Goal: Obtain resource: Obtain resource

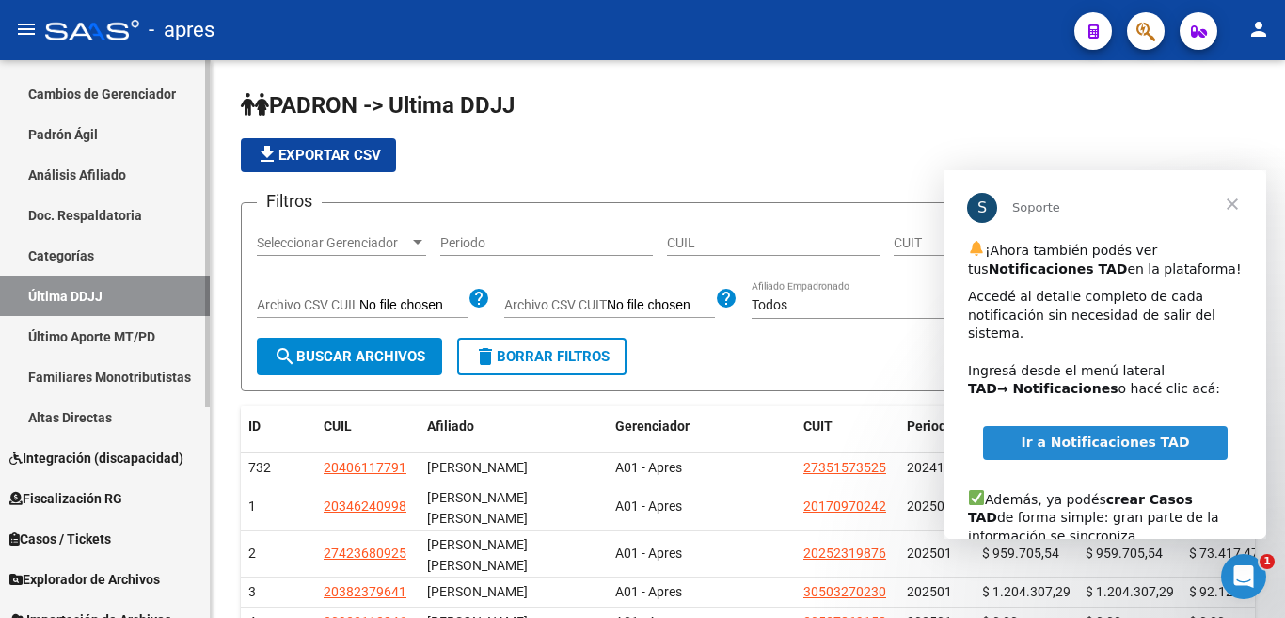
scroll to position [294, 0]
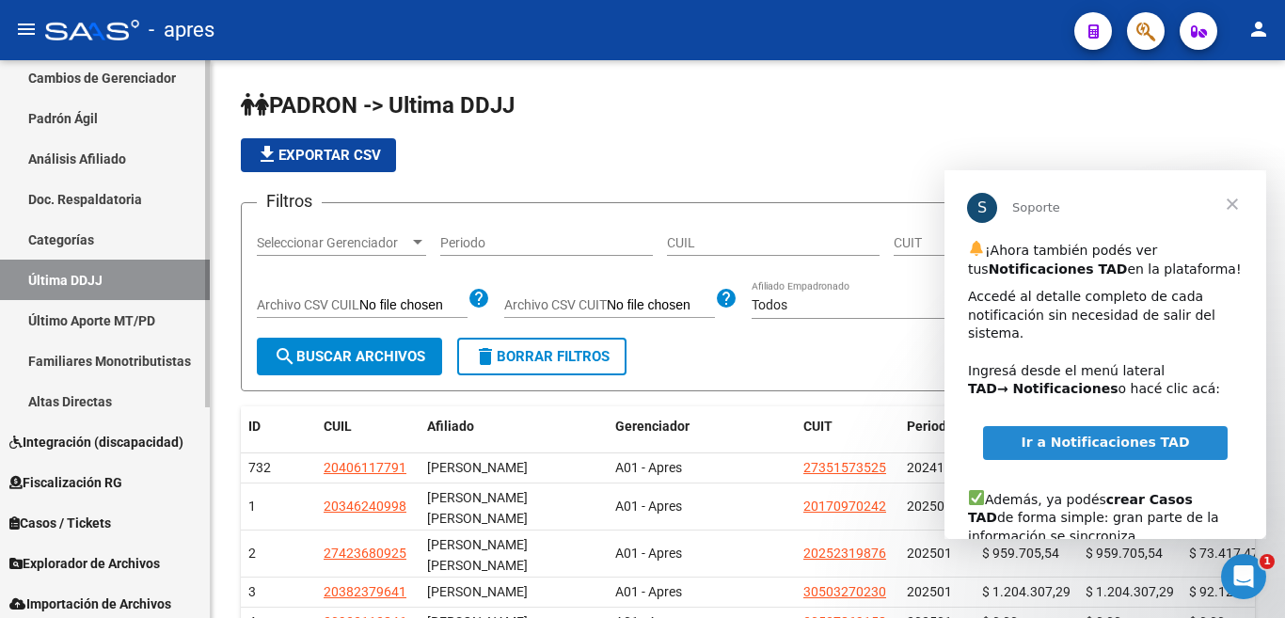
click at [238, 583] on mat-sidenav-container "Firma Express Inicio Calendario SSS Instructivos Contacto OS Reportes Ingresos …" at bounding box center [642, 339] width 1285 height 558
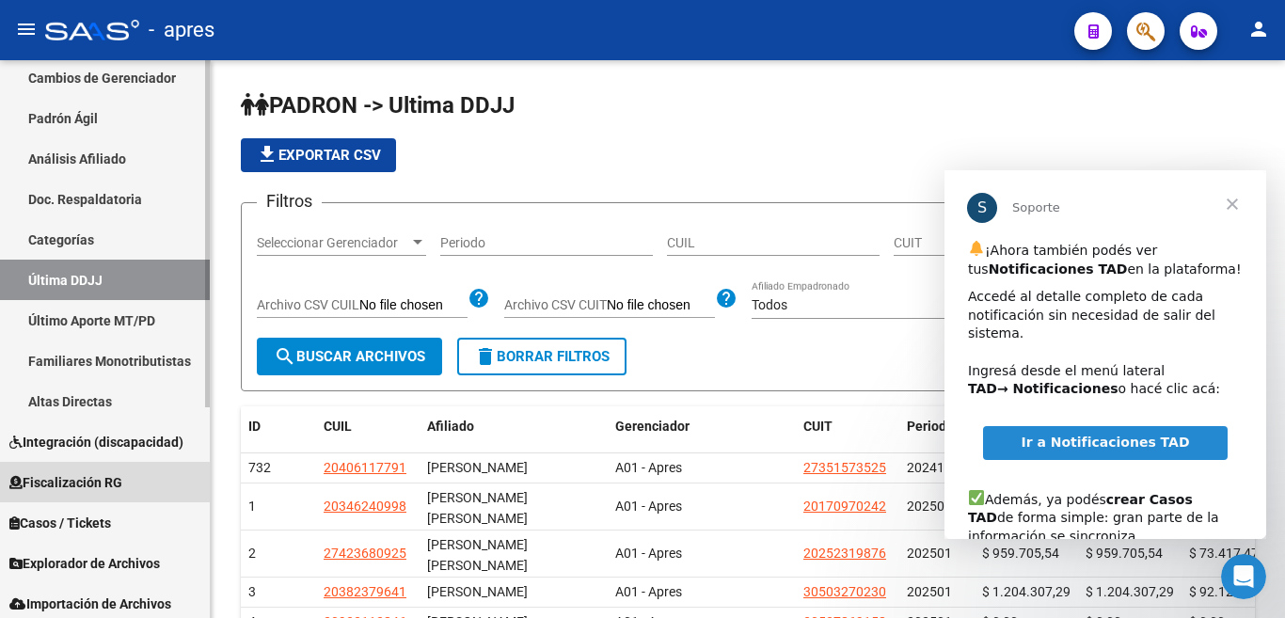
click at [90, 484] on span "Fiscalización RG" at bounding box center [65, 482] width 113 height 21
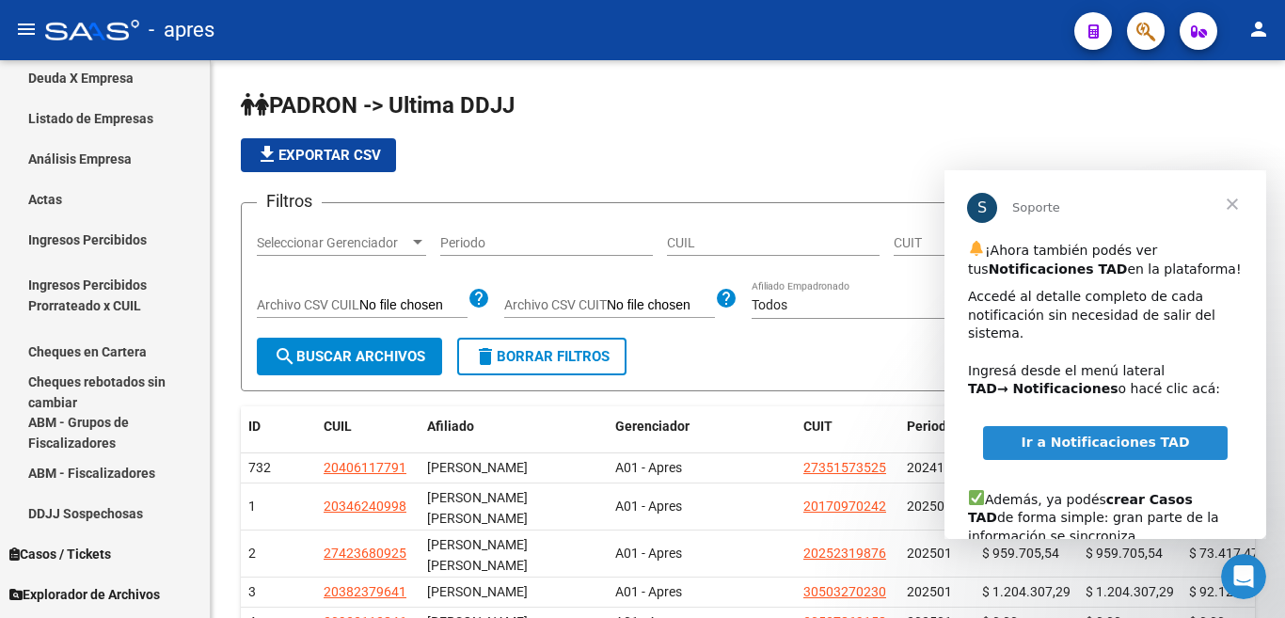
click at [1228, 203] on span "Cerrar" at bounding box center [1233, 204] width 68 height 68
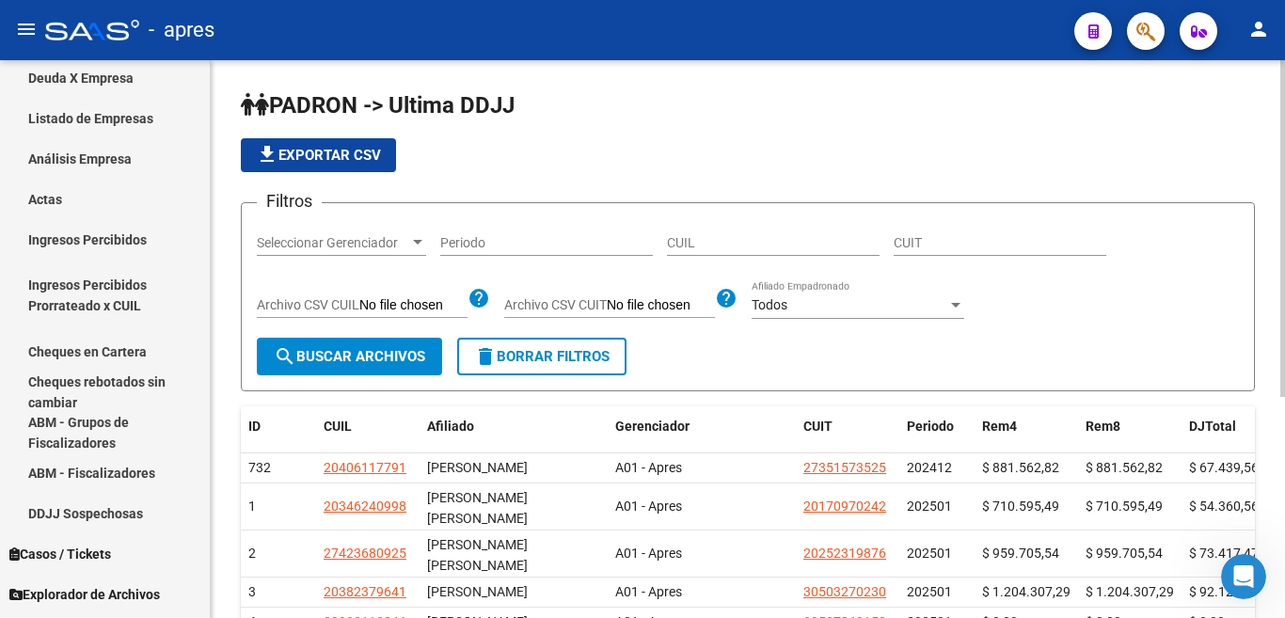
click at [764, 242] on input "CUIL" at bounding box center [773, 243] width 213 height 16
click at [957, 248] on input "CUIT" at bounding box center [1000, 243] width 213 height 16
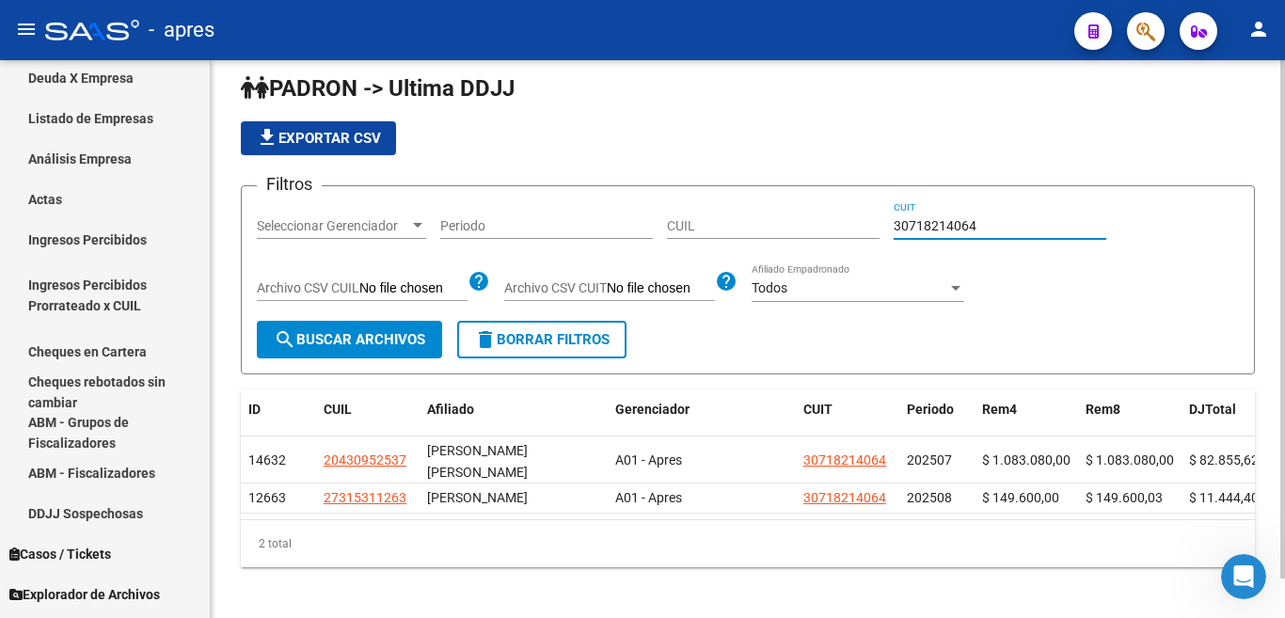
scroll to position [42, 0]
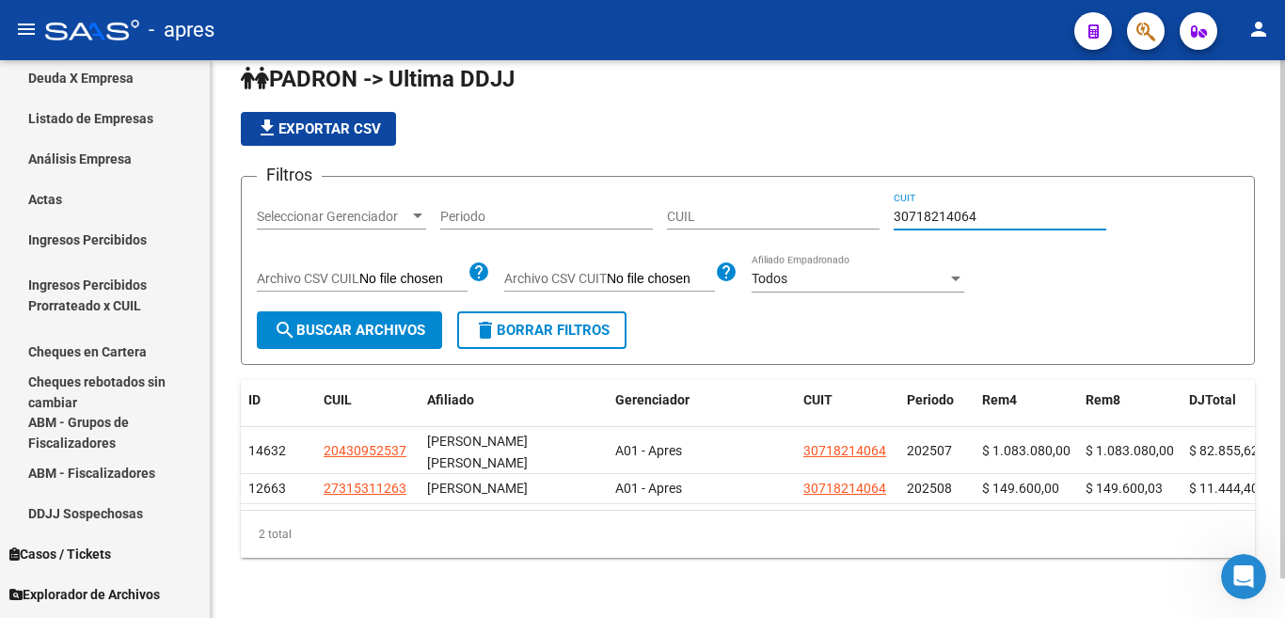
click at [1284, 403] on div at bounding box center [1282, 319] width 5 height 518
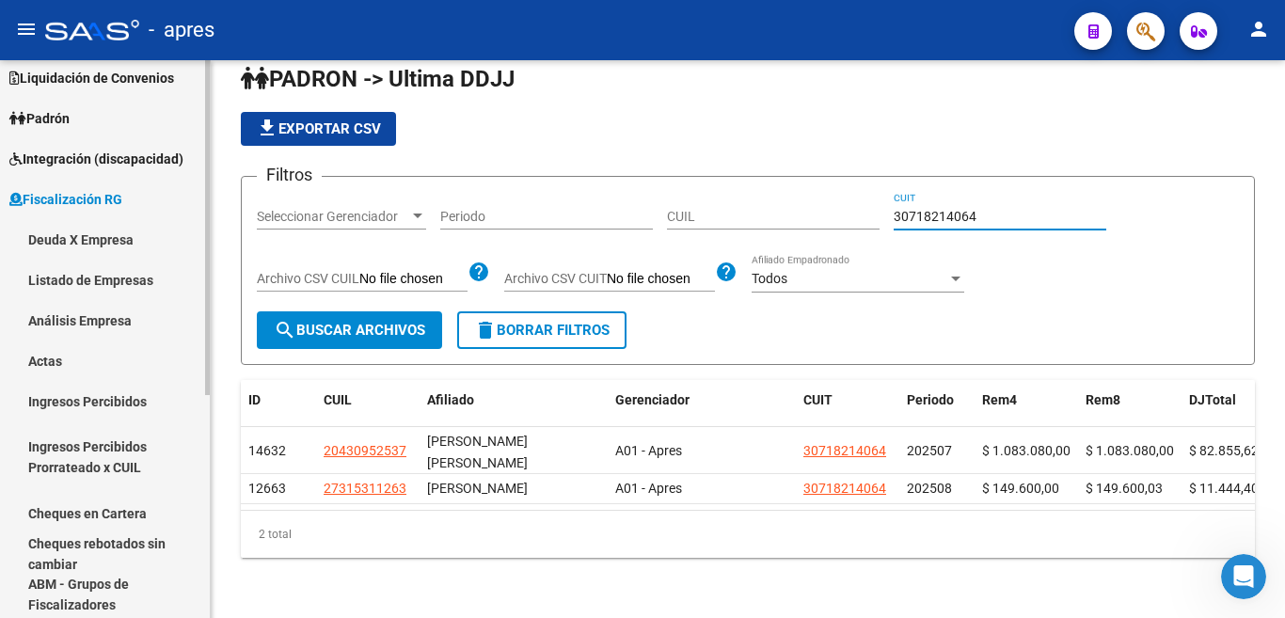
scroll to position [122, 0]
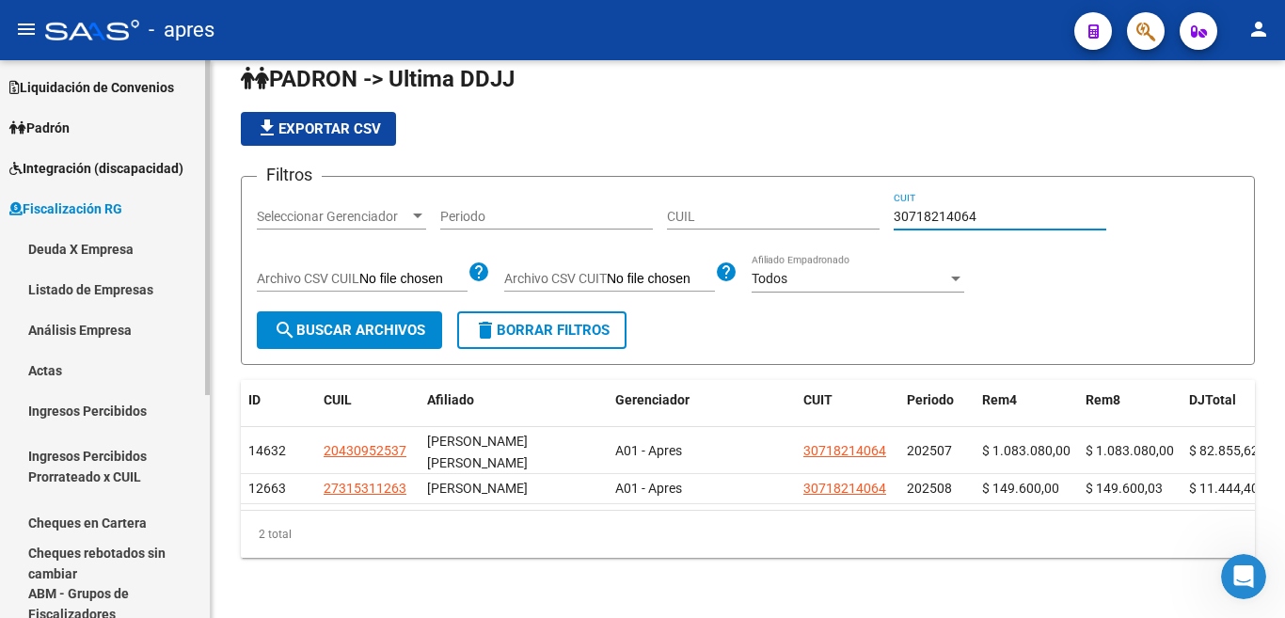
click at [210, 228] on mat-sidenav "Firma Express Inicio Calendario SSS Instructivos Contacto OS Reportes Ingresos …" at bounding box center [105, 339] width 211 height 558
type input "30718214064"
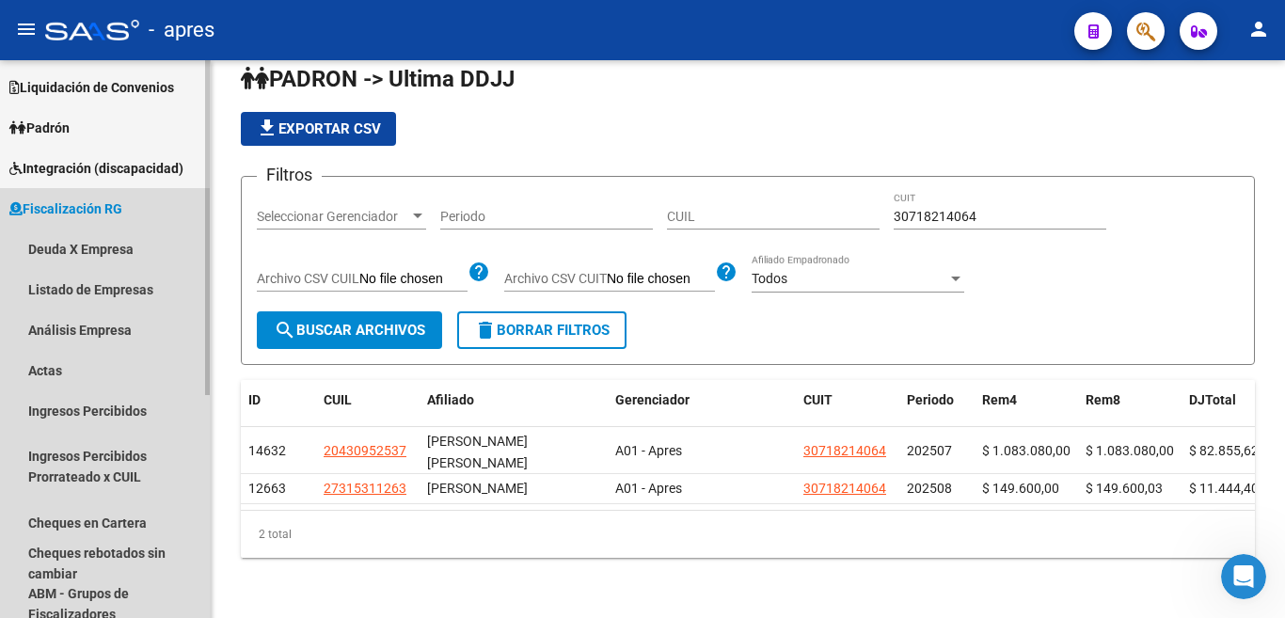
click at [39, 212] on span "Fiscalización RG" at bounding box center [65, 209] width 113 height 21
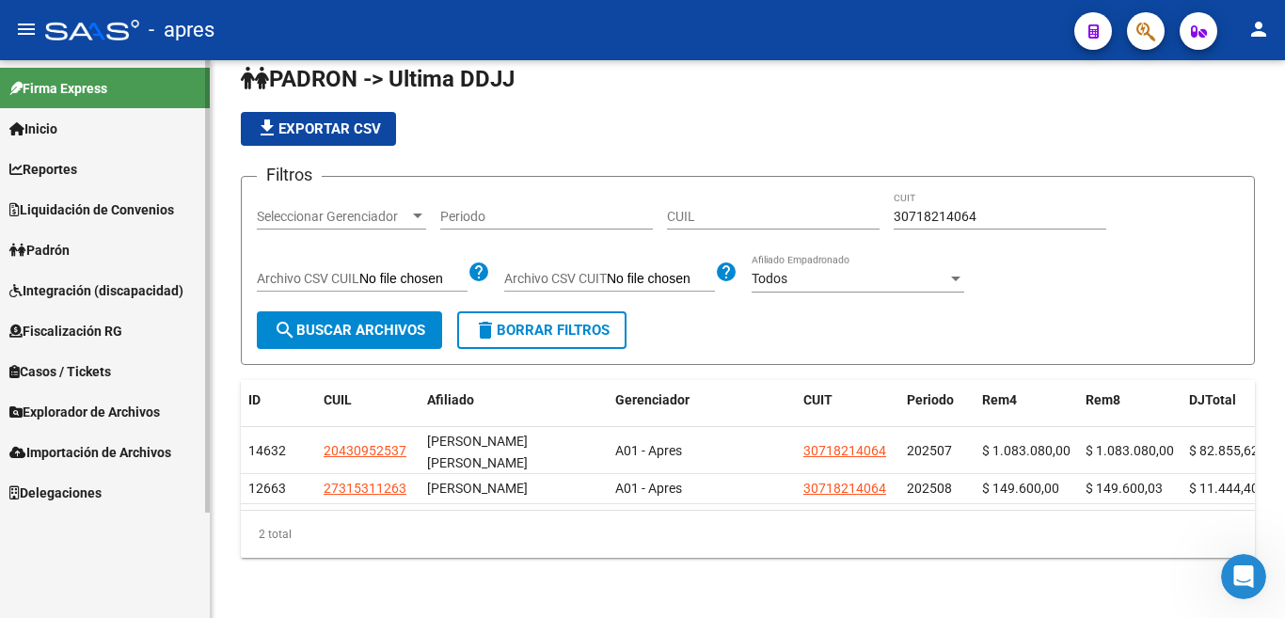
scroll to position [0, 0]
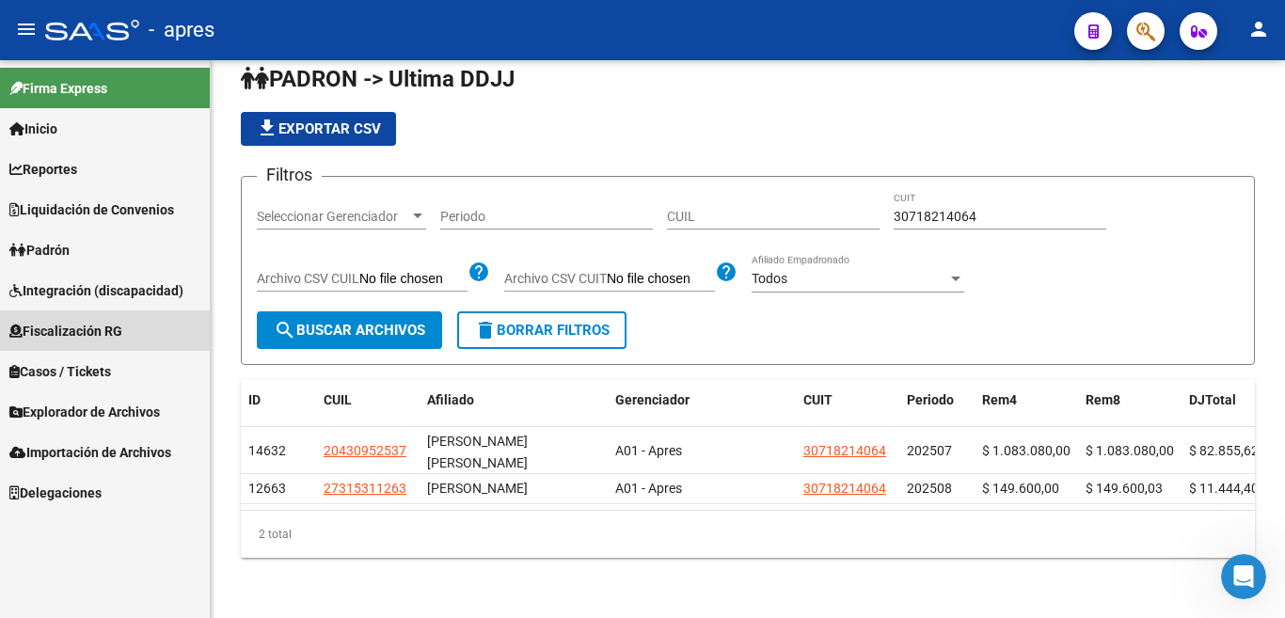
click at [74, 327] on span "Fiscalización RG" at bounding box center [65, 331] width 113 height 21
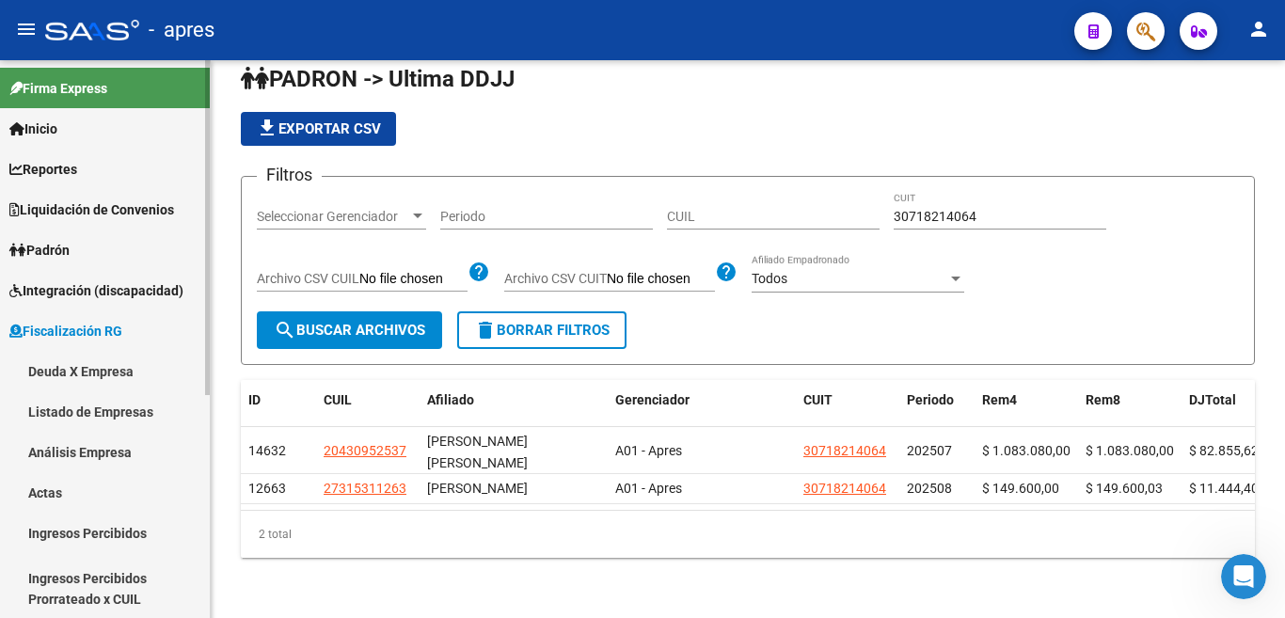
click at [67, 375] on link "Deuda X Empresa" at bounding box center [105, 371] width 210 height 40
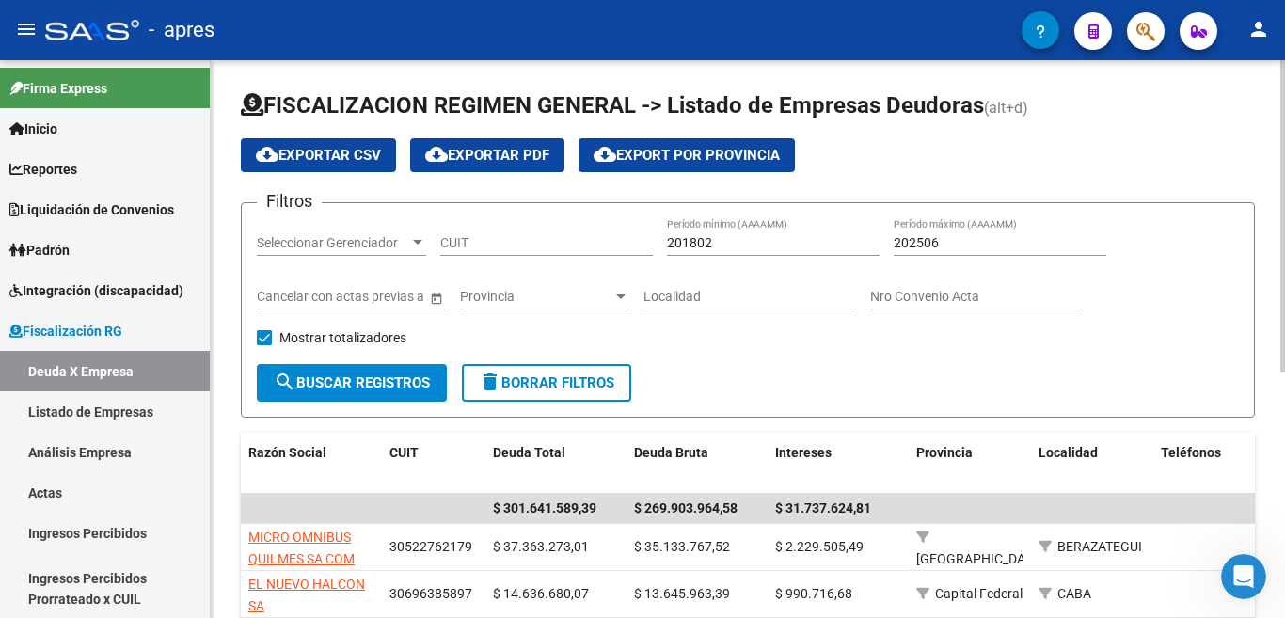
click at [473, 243] on input "CUIT" at bounding box center [546, 243] width 213 height 16
type input "30-71821406-4"
click at [360, 389] on span "search Buscar Registros" at bounding box center [352, 382] width 156 height 17
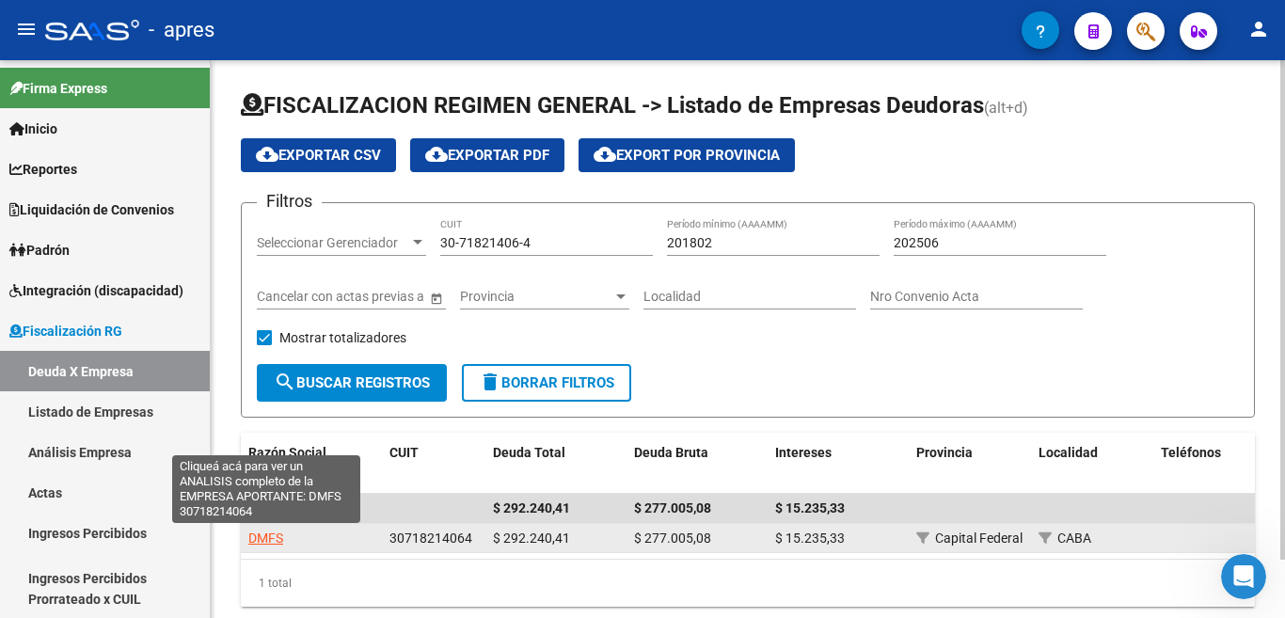
click at [270, 533] on span "DMFS" at bounding box center [265, 538] width 35 height 15
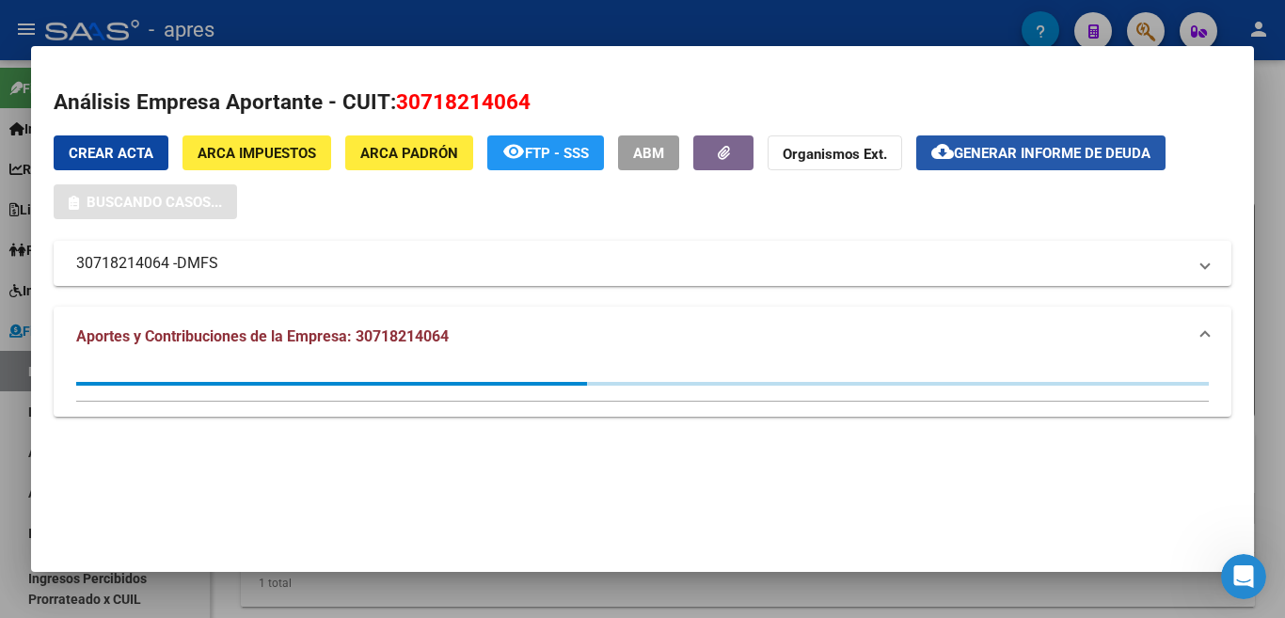
click at [1053, 163] on button "cloud_download Generar informe de deuda" at bounding box center [1040, 152] width 249 height 35
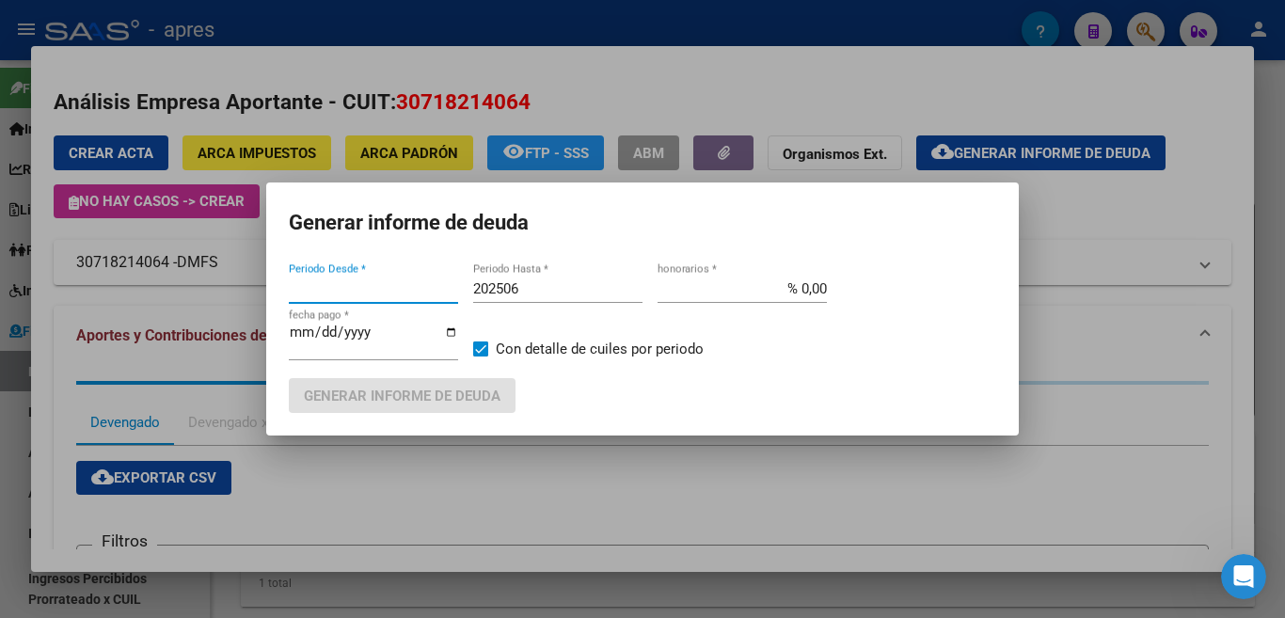
type input "201802"
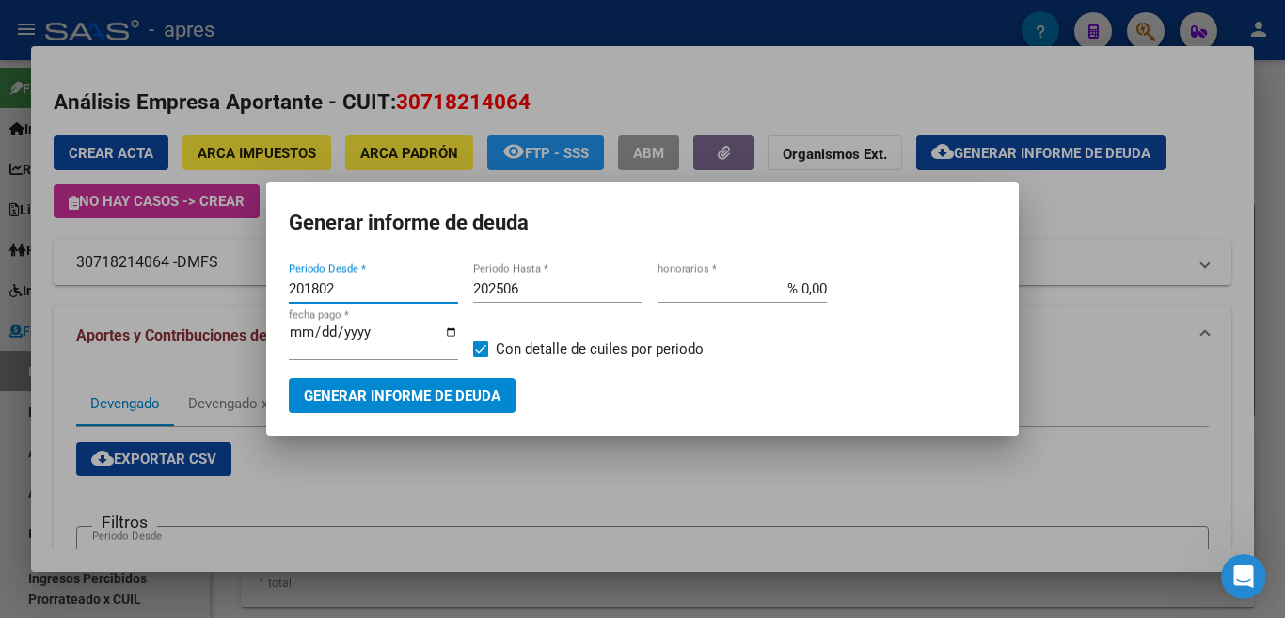
click at [406, 388] on span "Generar informe de deuda" at bounding box center [402, 396] width 197 height 17
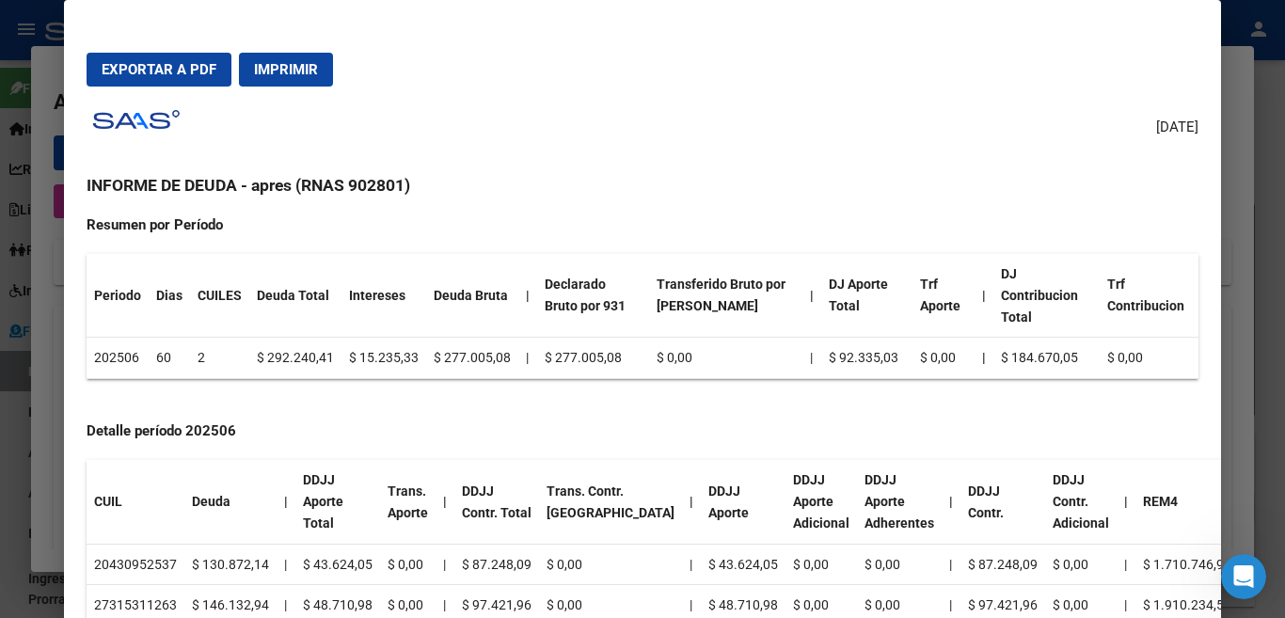
scroll to position [193, 0]
click at [265, 75] on span "Imprimir" at bounding box center [286, 69] width 64 height 17
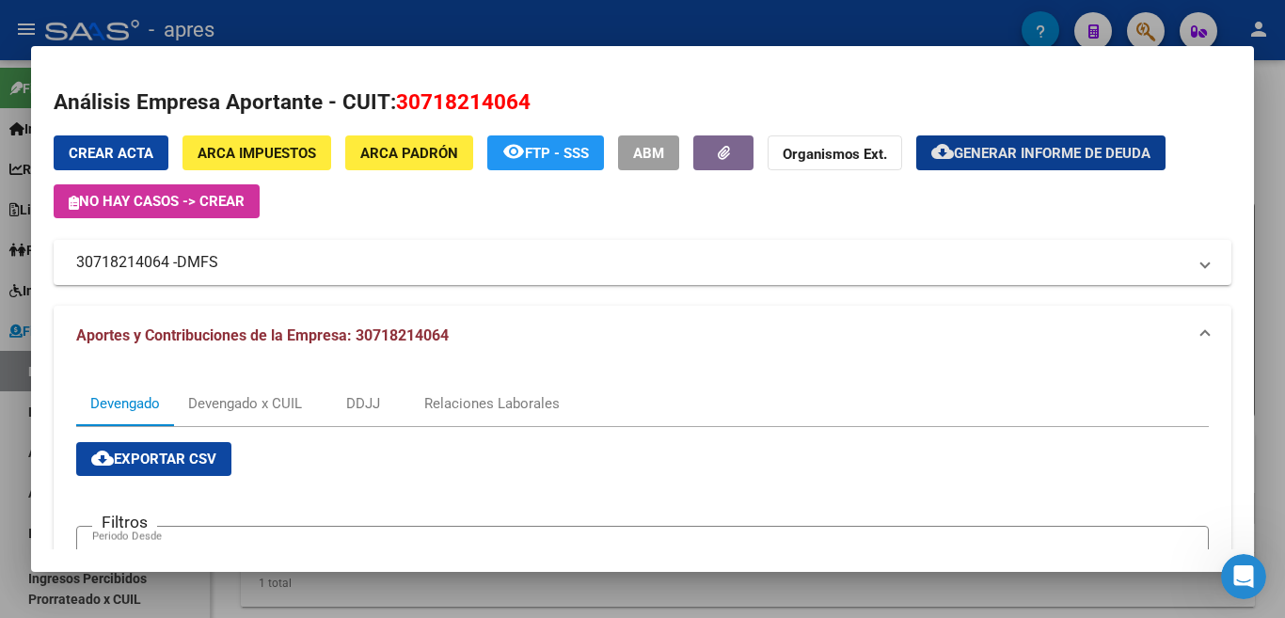
click at [1001, 155] on span "Generar informe de deuda" at bounding box center [1052, 153] width 197 height 17
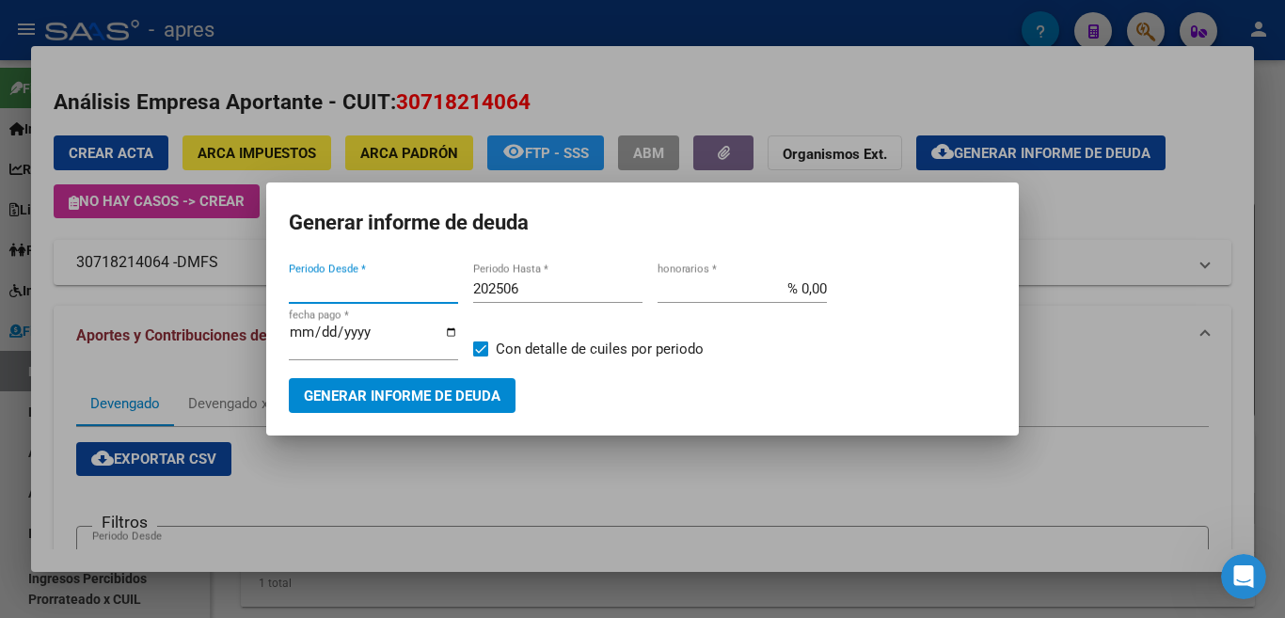
type input "201802"
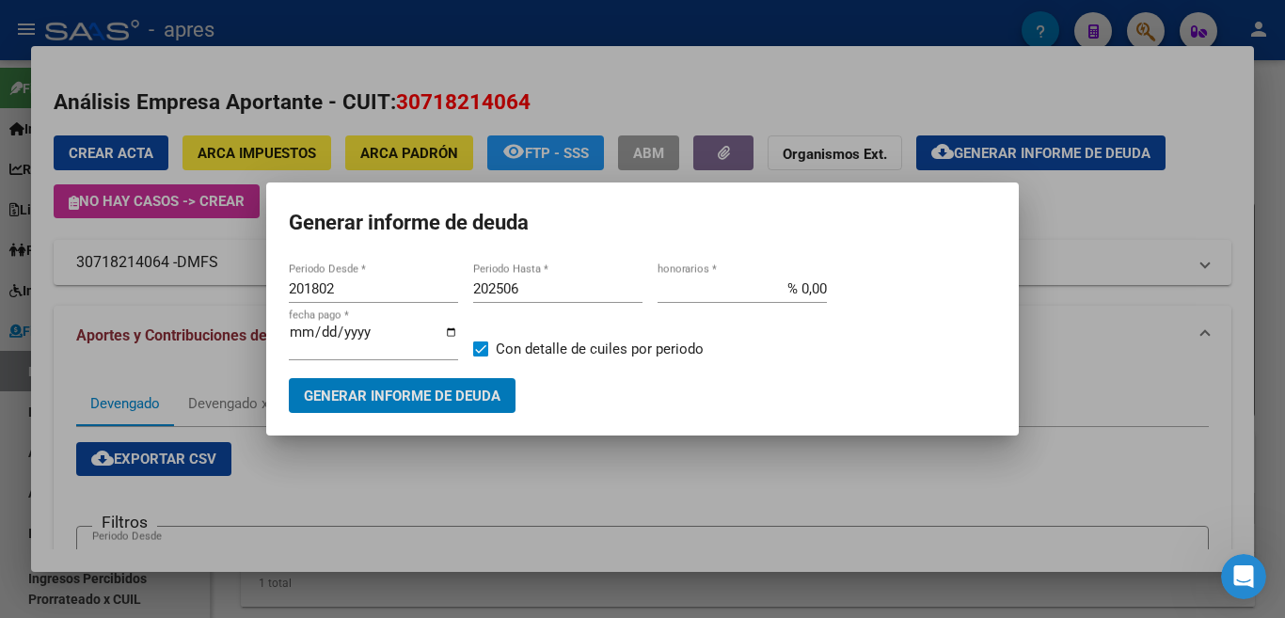
click at [560, 289] on input "202506" at bounding box center [557, 288] width 169 height 17
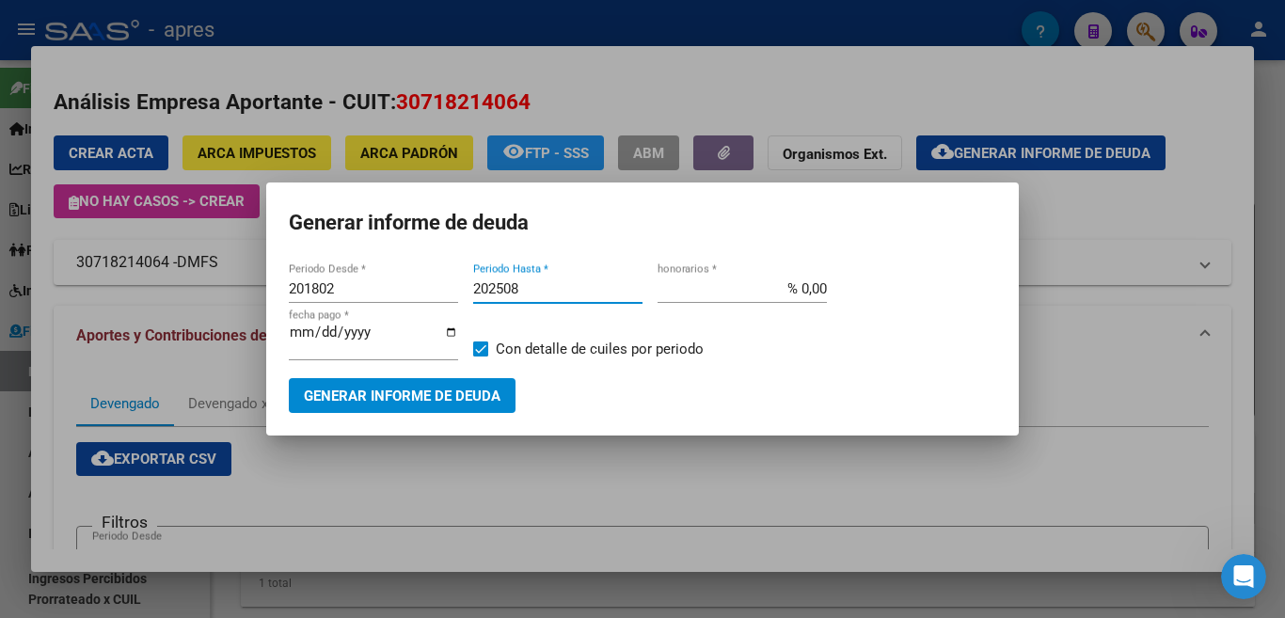
type input "202508"
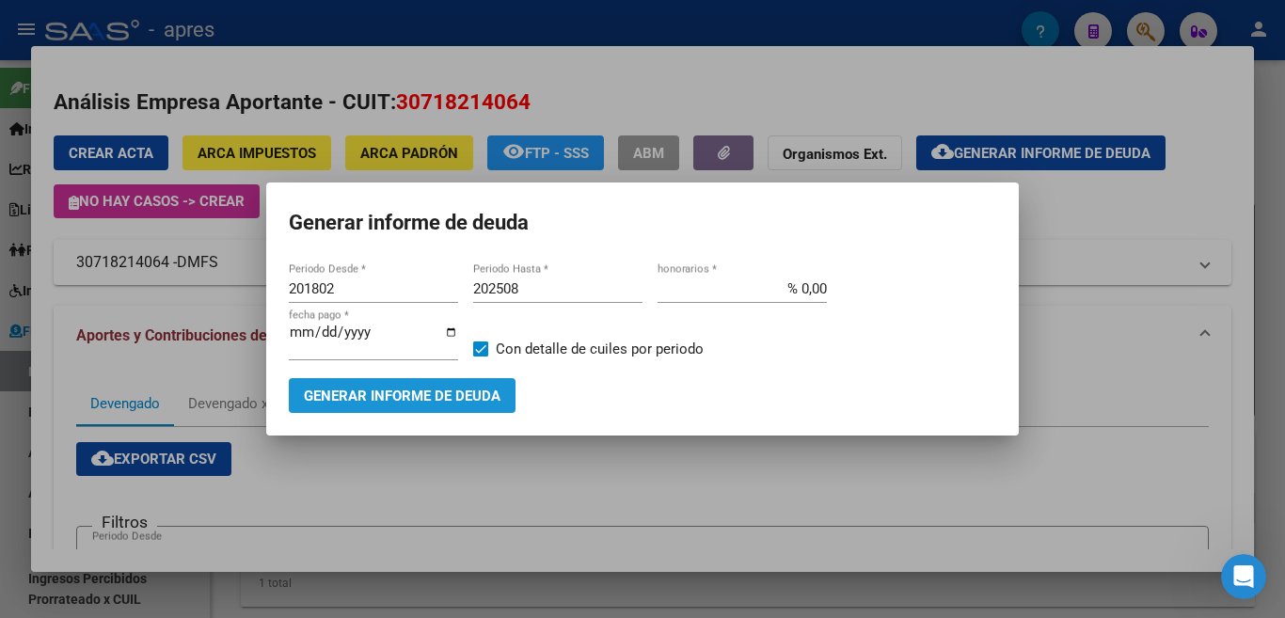
click at [396, 389] on span "Generar informe de deuda" at bounding box center [402, 396] width 197 height 17
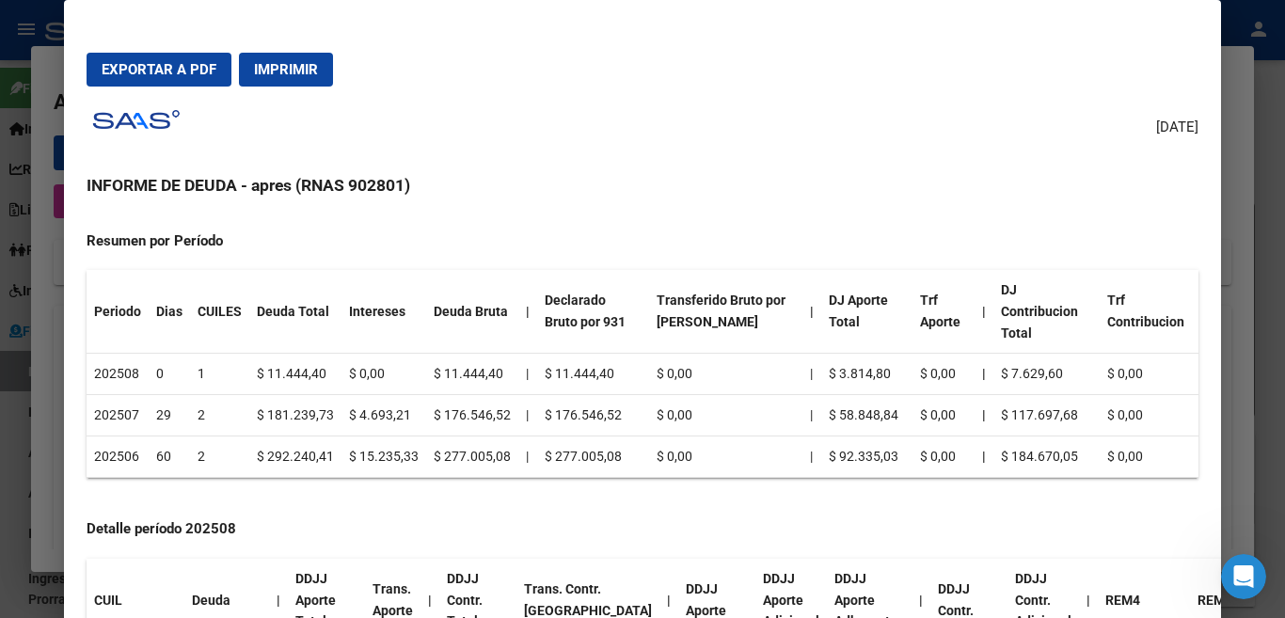
scroll to position [0, 0]
